Goal: Task Accomplishment & Management: Use online tool/utility

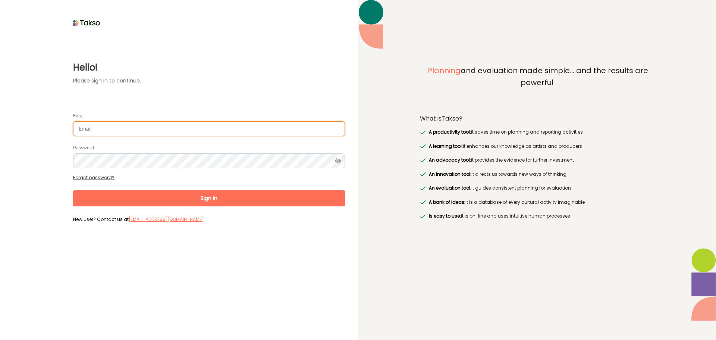
type input "[EMAIL_ADDRESS][DOMAIN_NAME]"
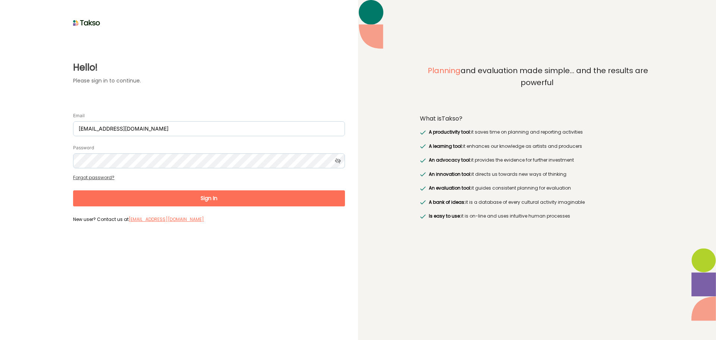
click at [290, 197] on button "Sign In" at bounding box center [209, 198] width 272 height 16
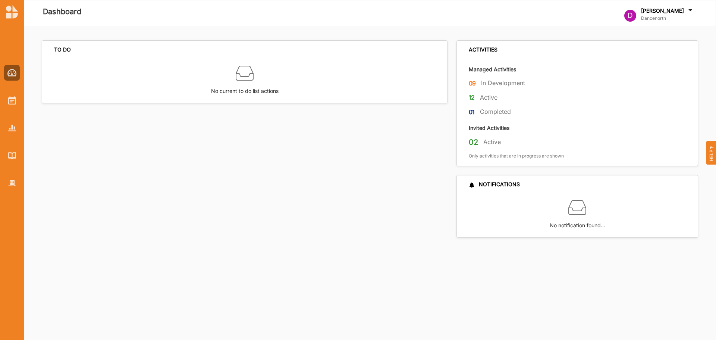
click at [234, 236] on div "TO DO No current to do list actions" at bounding box center [247, 138] width 410 height 197
click at [267, 234] on div "TO DO No current to do list actions" at bounding box center [247, 138] width 410 height 197
click at [13, 107] on div at bounding box center [12, 101] width 16 height 16
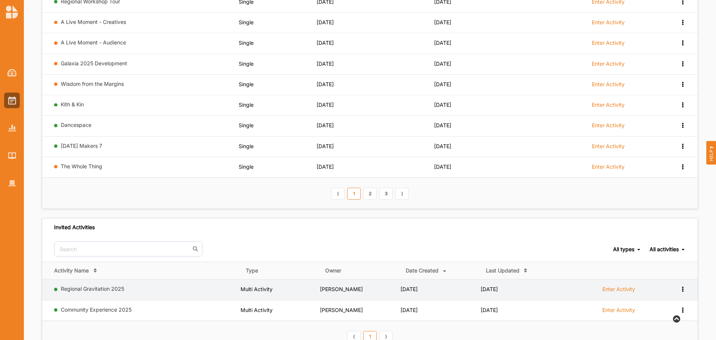
scroll to position [176, 0]
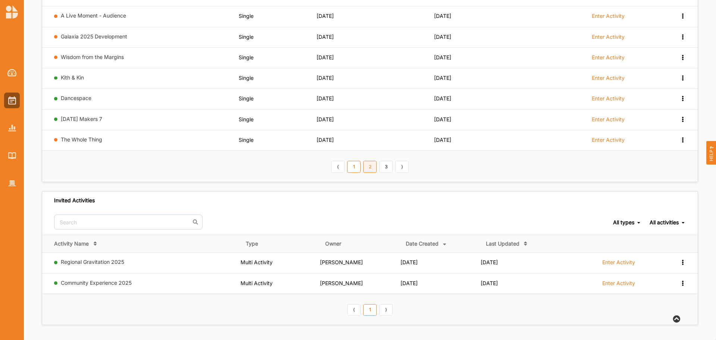
click at [376, 168] on link "2" at bounding box center [369, 167] width 13 height 12
click at [379, 170] on div "⟨ 1 2 3 ⟩" at bounding box center [370, 166] width 80 height 13
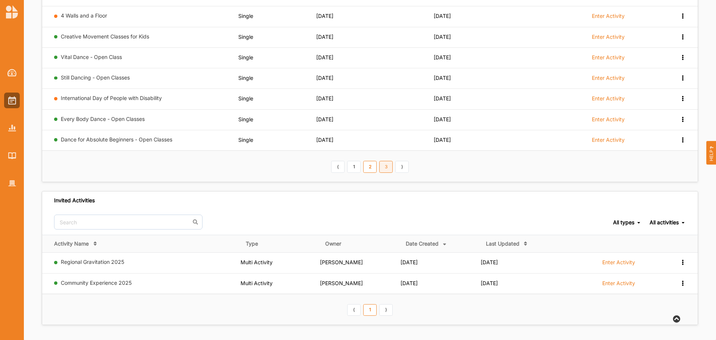
click at [382, 169] on link "3" at bounding box center [385, 167] width 13 height 12
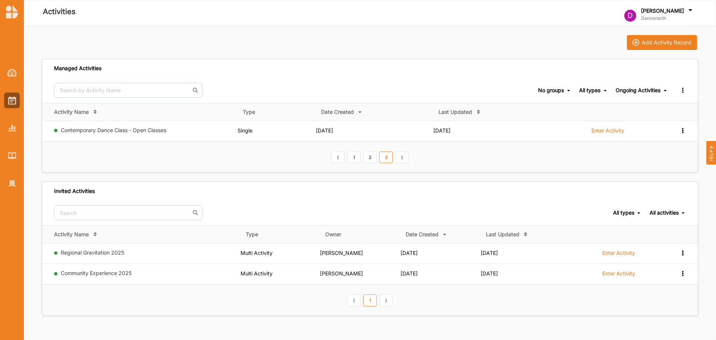
scroll to position [0, 0]
click at [356, 158] on link "1" at bounding box center [353, 157] width 13 height 12
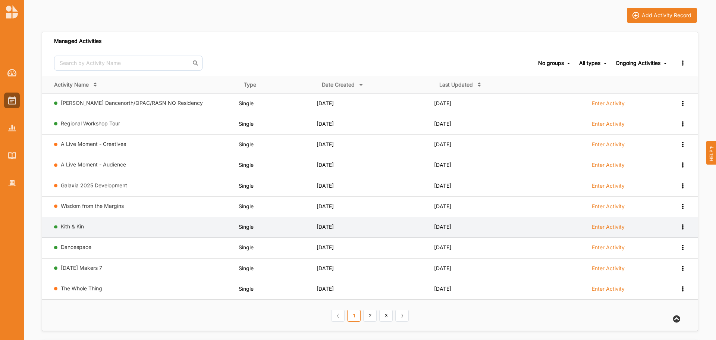
scroll to position [27, 0]
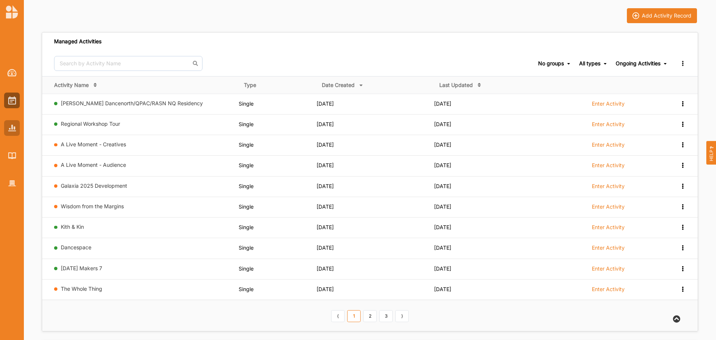
click at [10, 130] on img at bounding box center [12, 128] width 8 height 6
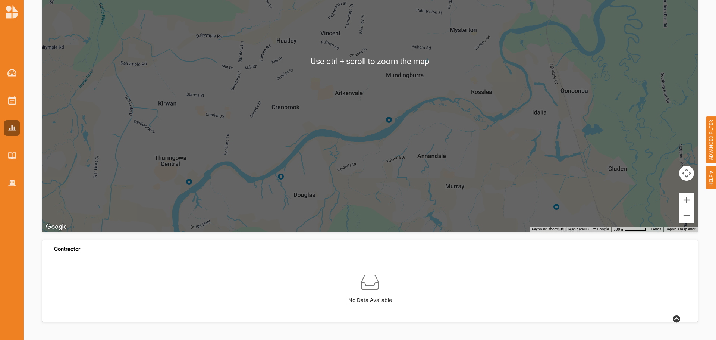
scroll to position [1823, 0]
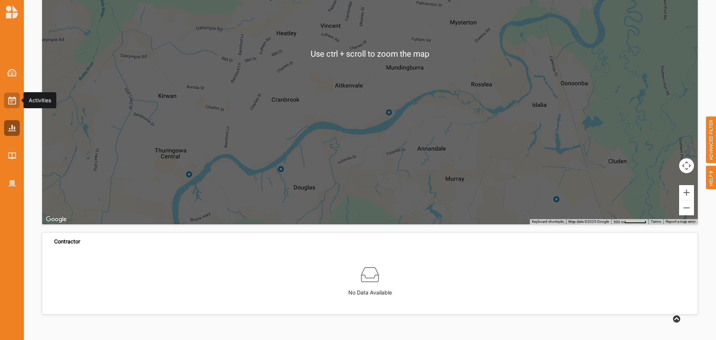
click at [14, 100] on img at bounding box center [12, 100] width 8 height 8
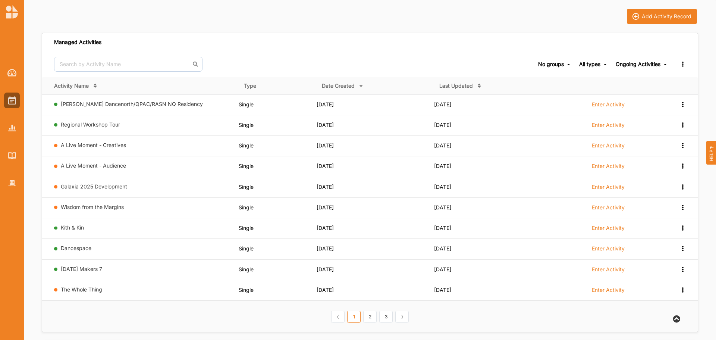
click at [642, 52] on span "Ongoing Activities Ongoing Activities Completed Activities All activities" at bounding box center [642, 63] width 52 height 25
click at [642, 62] on div "Ongoing Activities" at bounding box center [638, 64] width 45 height 7
click at [622, 89] on div "Completed Activities" at bounding box center [636, 88] width 63 height 13
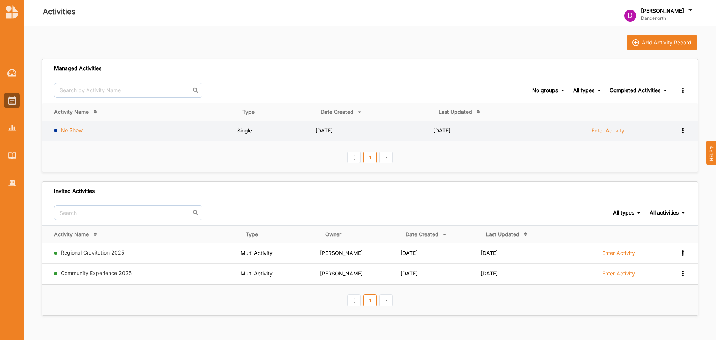
click at [75, 132] on link "No Show" at bounding box center [72, 130] width 22 height 6
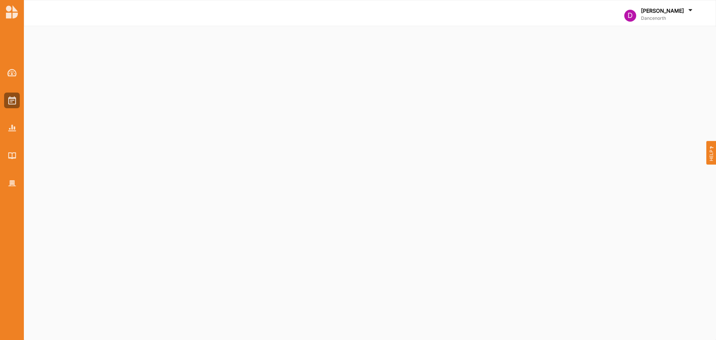
select select "1"
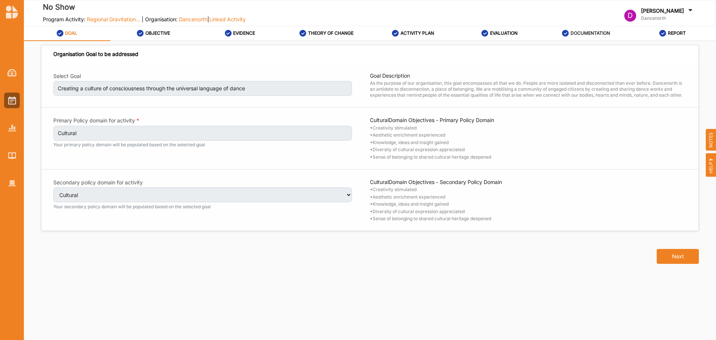
click at [583, 30] on div "DOCUMENTATION" at bounding box center [586, 32] width 48 height 13
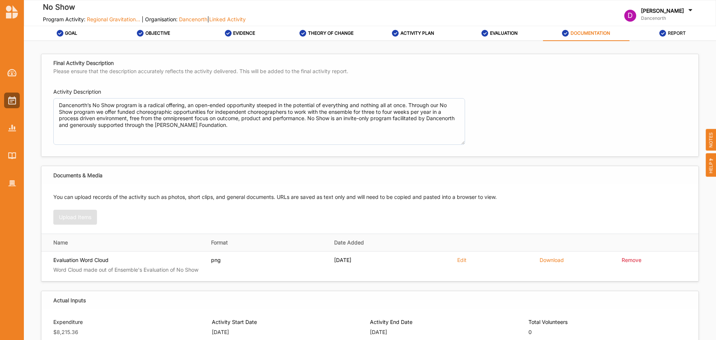
click at [675, 36] on div "REPORT" at bounding box center [673, 32] width 26 height 13
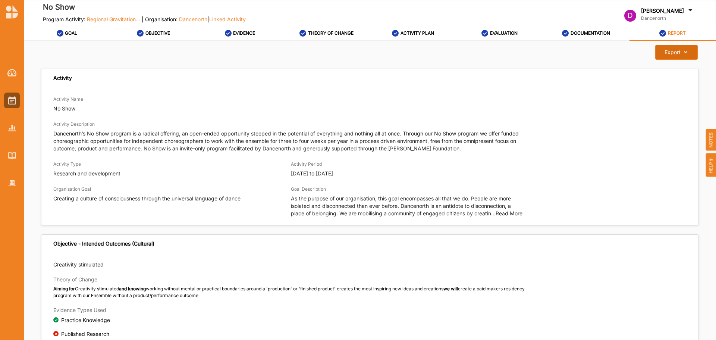
click at [687, 54] on button "Export Download Report" at bounding box center [677, 52] width 42 height 15
click at [676, 53] on div "Export" at bounding box center [673, 52] width 16 height 7
click at [672, 69] on label "Download Report" at bounding box center [671, 67] width 42 height 5
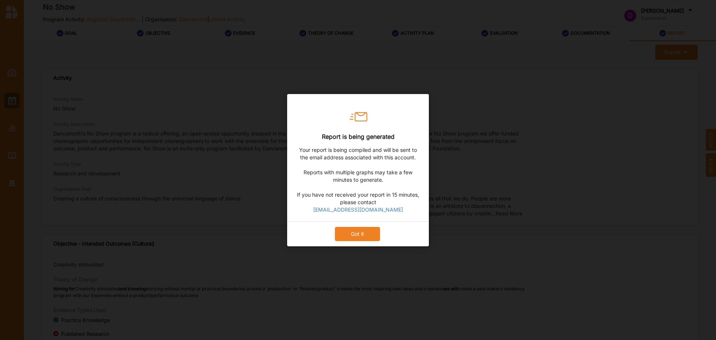
click at [372, 234] on button "Got it" at bounding box center [357, 233] width 45 height 14
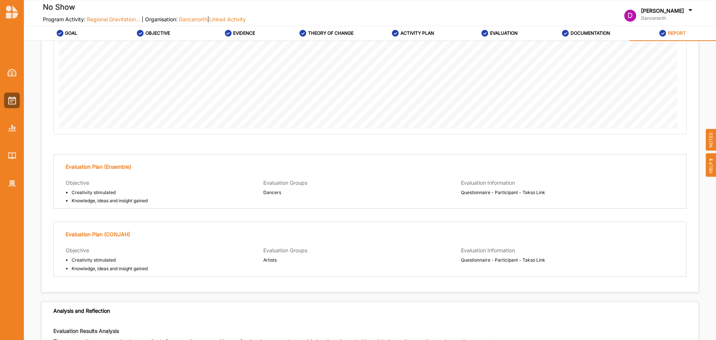
scroll to position [1347, 0]
